Goal: Task Accomplishment & Management: Use online tool/utility

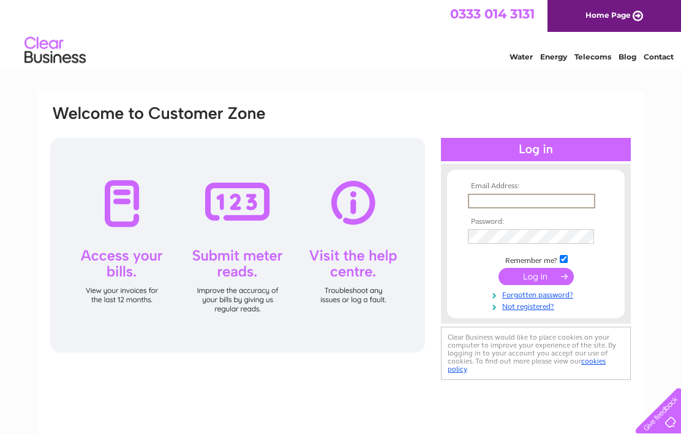
type input "[EMAIL_ADDRESS][DOMAIN_NAME]"
click at [536, 277] on input "submit" at bounding box center [536, 276] width 75 height 17
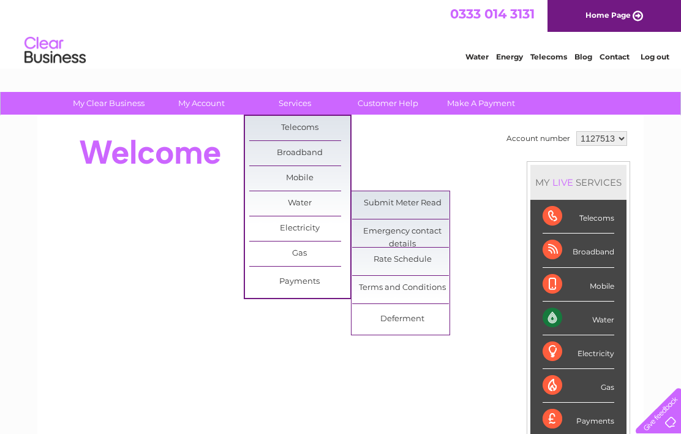
click at [425, 206] on link "Submit Meter Read" at bounding box center [402, 203] width 101 height 25
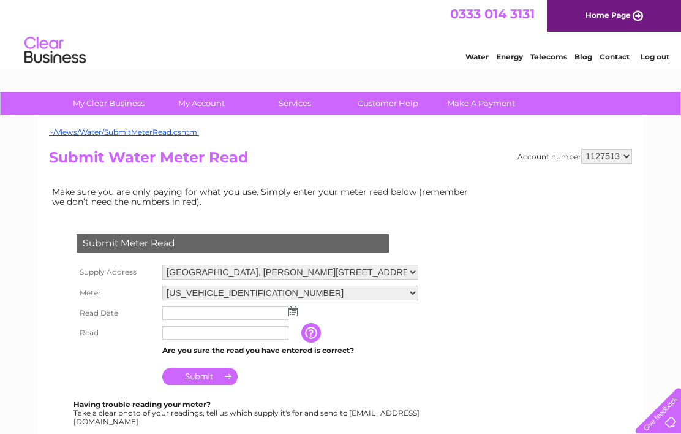
click at [294, 312] on img at bounding box center [293, 311] width 9 height 10
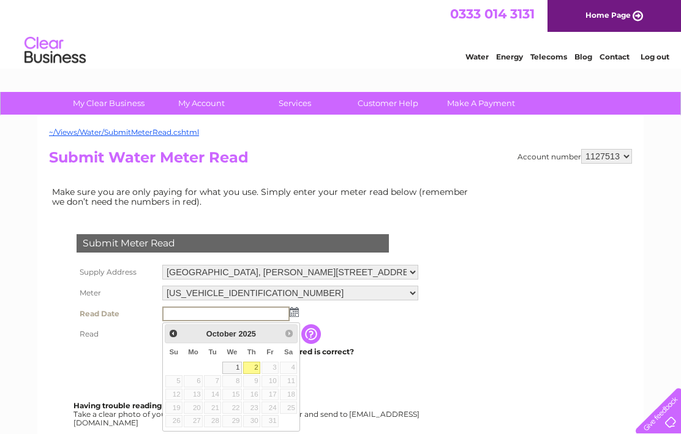
click at [176, 335] on span "Prev" at bounding box center [173, 333] width 10 height 10
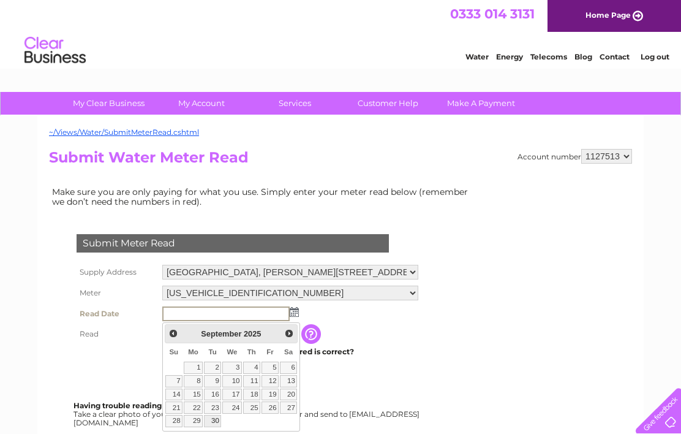
click at [217, 422] on link "30" at bounding box center [212, 421] width 17 height 12
type input "2025/09/30"
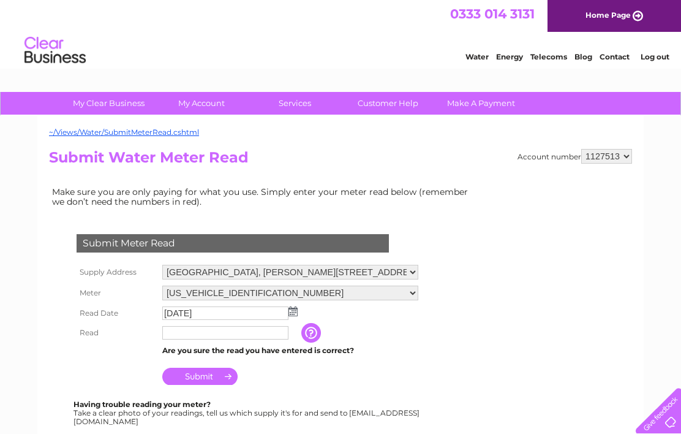
click at [200, 339] on input "text" at bounding box center [225, 332] width 126 height 13
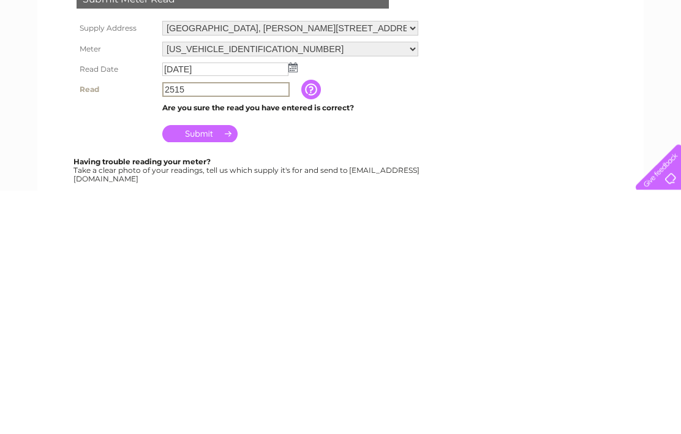
type input "2515"
click at [199, 369] on input "Submit" at bounding box center [199, 377] width 75 height 17
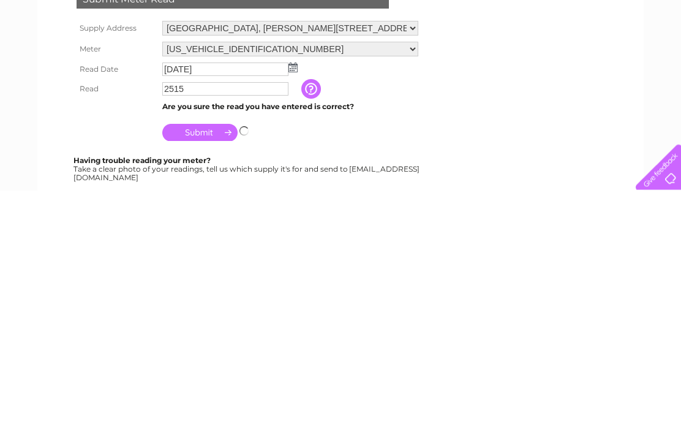
scroll to position [244, 0]
